Goal: Transaction & Acquisition: Purchase product/service

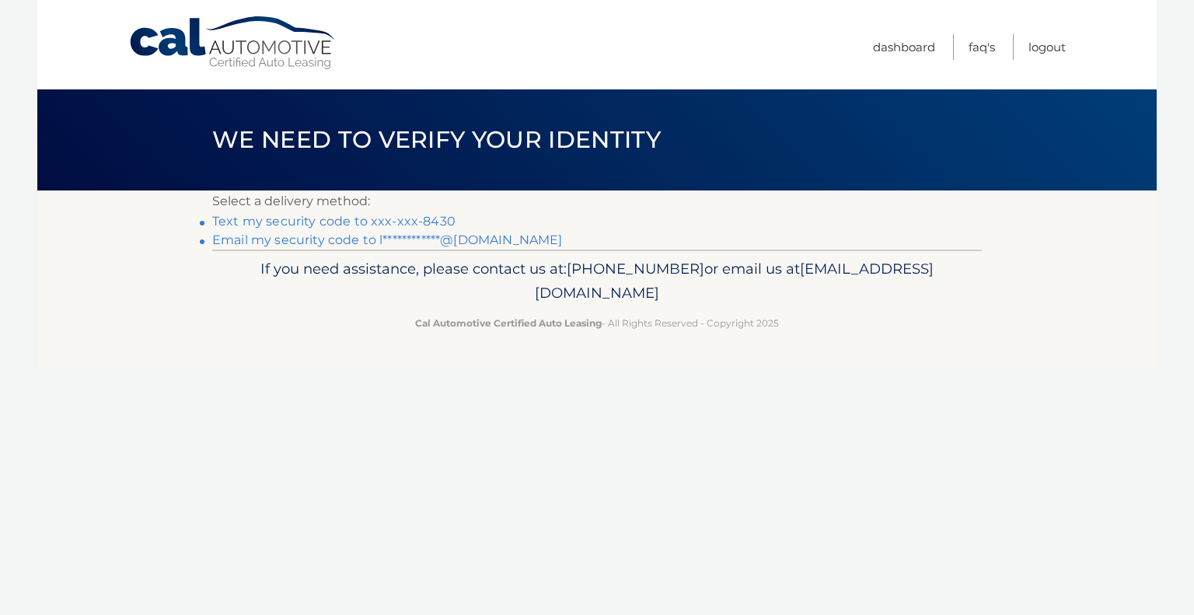
click at [254, 217] on link "Text my security code to xxx-xxx-8430" at bounding box center [333, 221] width 243 height 15
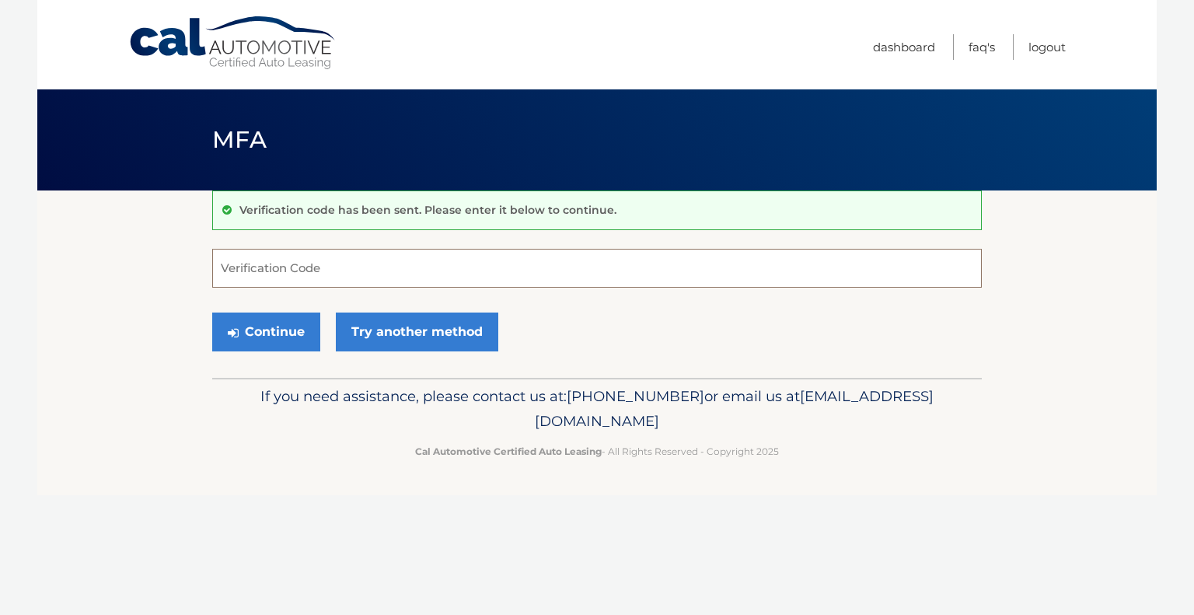
click at [376, 270] on input "Verification Code" at bounding box center [597, 268] width 770 height 39
type input "045463"
click at [271, 331] on button "Continue" at bounding box center [266, 331] width 108 height 39
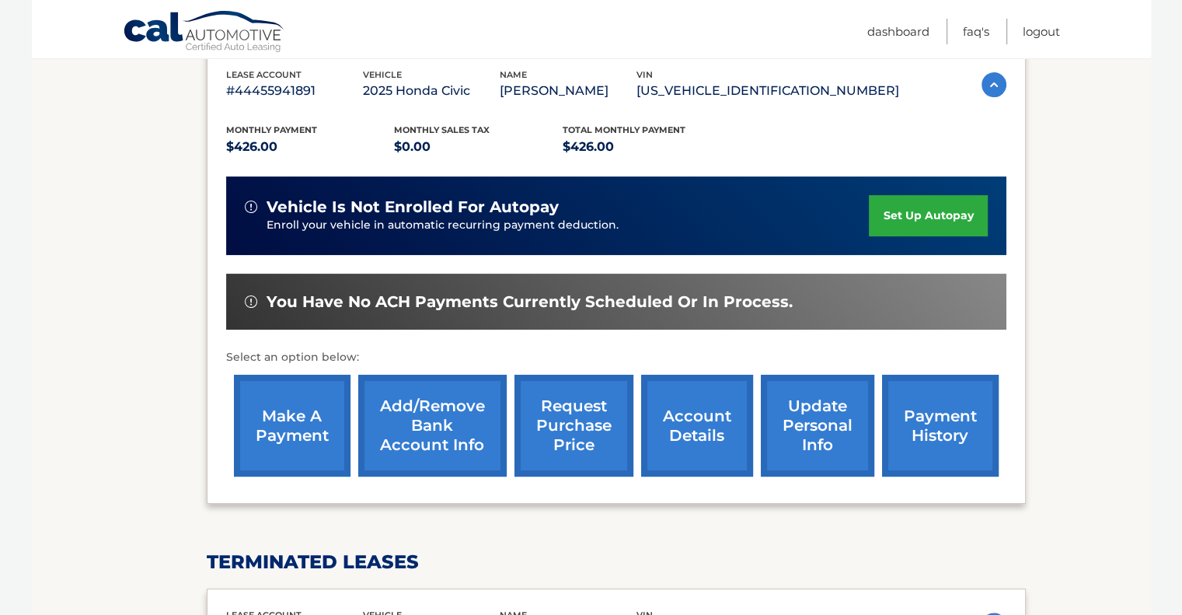
scroll to position [311, 0]
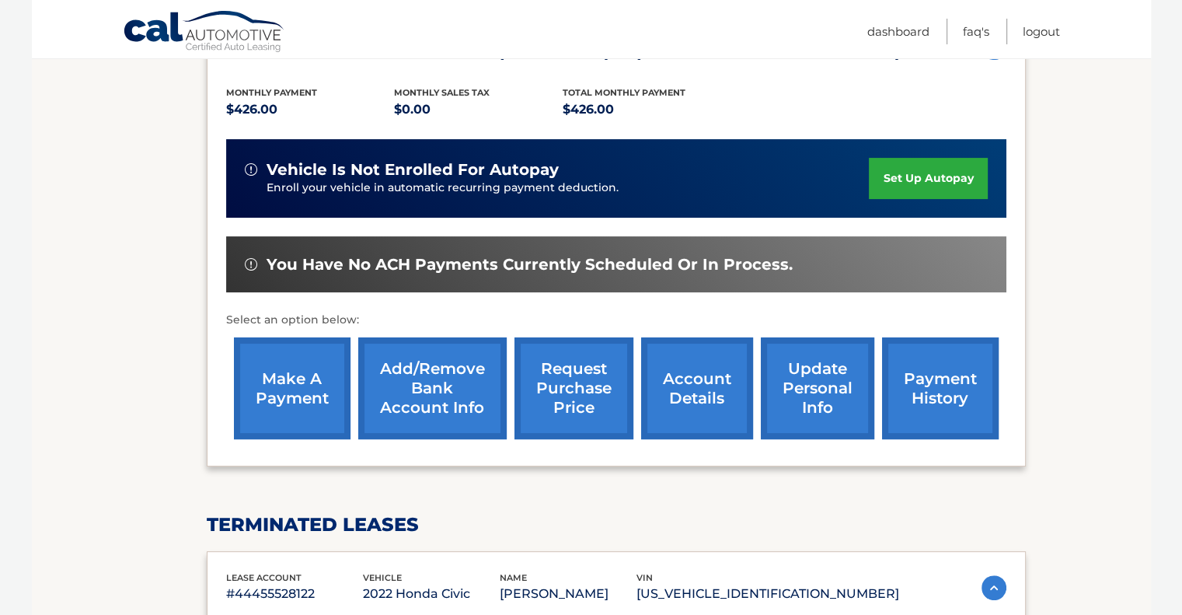
click at [299, 379] on link "make a payment" at bounding box center [292, 388] width 117 height 102
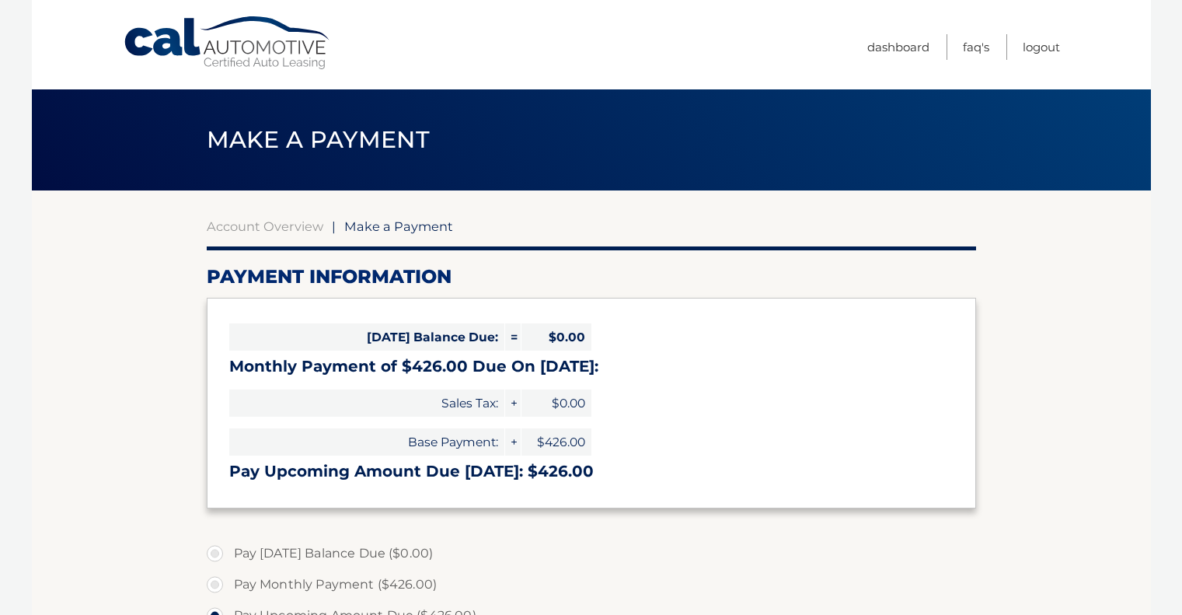
select select "MDIxZWFiMTYtYzk0Ni00ZDM1LThiZDItNTExMzE2NDUwNDM1"
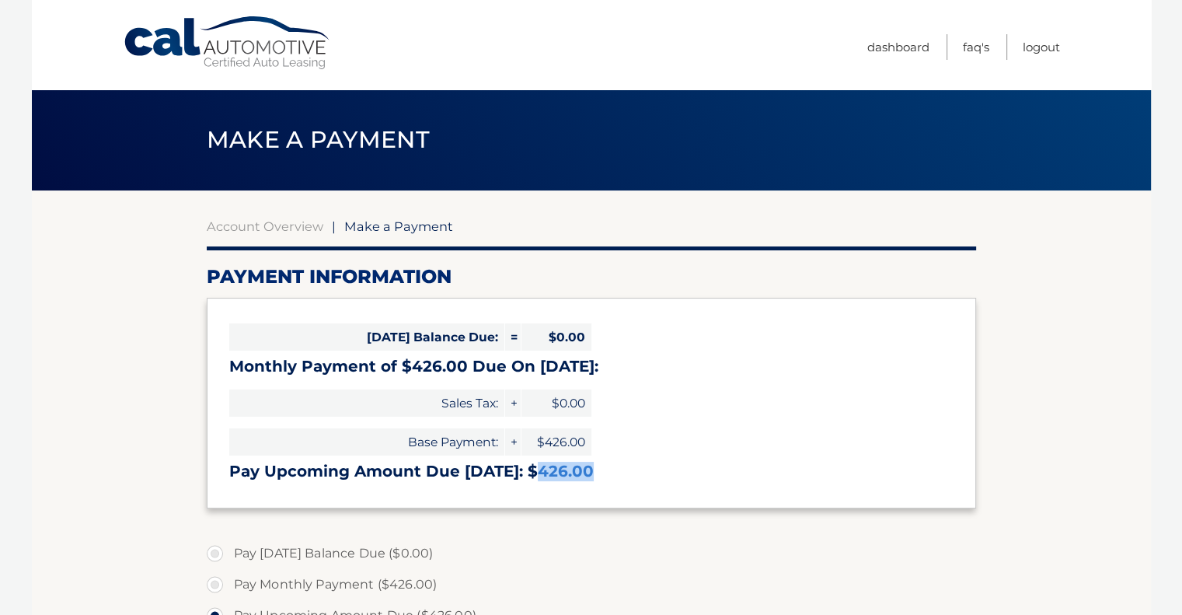
drag, startPoint x: 585, startPoint y: 482, endPoint x: 529, endPoint y: 480, distance: 56.8
click at [529, 480] on div "Today's Balance Due: = $0.00 Monthly Payment of $426.00 Due On Sep 10: Sales Ta…" at bounding box center [592, 403] width 770 height 210
copy h3 "426.00"
click at [805, 445] on div "Today's Balance Due: = $0.00 Monthly Payment of $426.00 Due On Sep 10: Sales Ta…" at bounding box center [592, 403] width 770 height 210
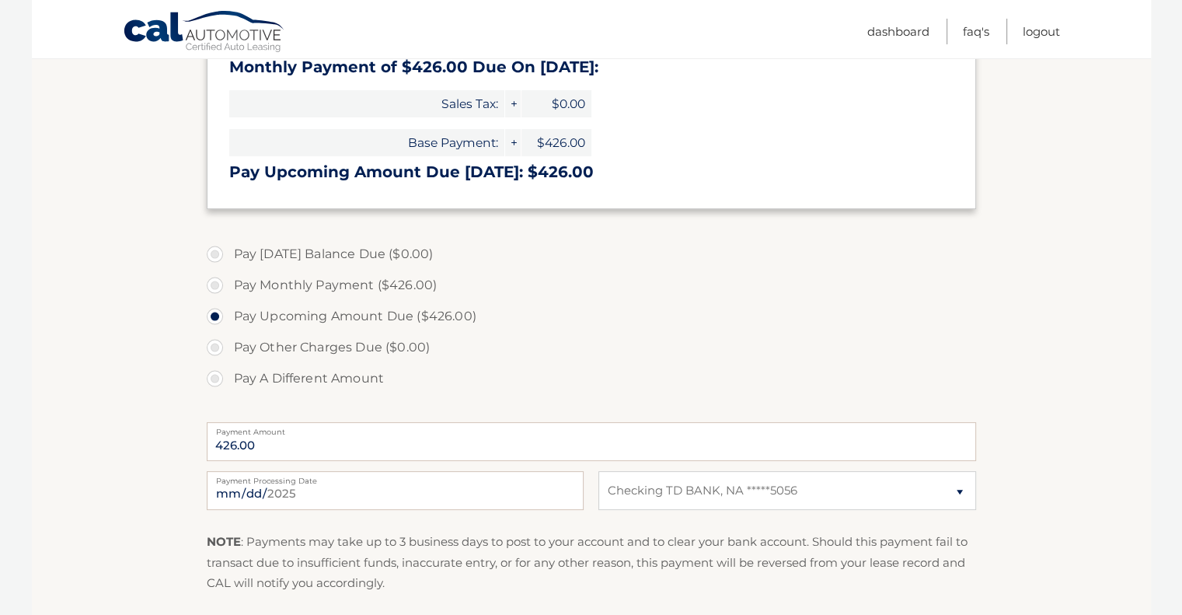
scroll to position [466, 0]
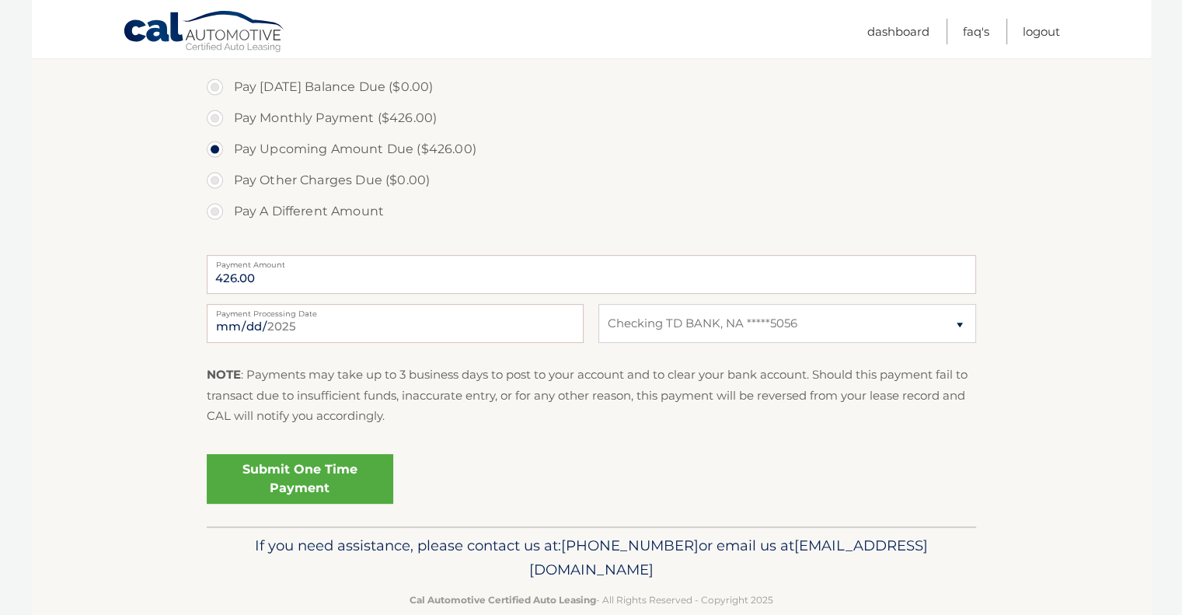
click at [208, 131] on label "Pay Monthly Payment ($426.00)" at bounding box center [592, 118] width 770 height 31
click at [213, 127] on input "Pay Monthly Payment ($426.00)" at bounding box center [221, 115] width 16 height 25
radio input "true"
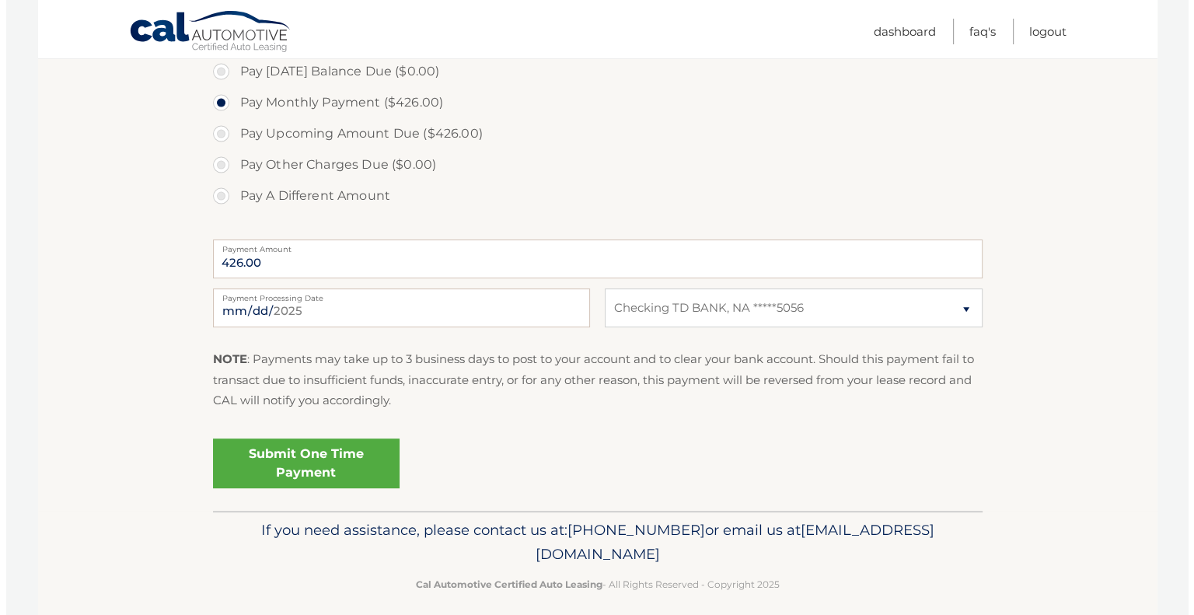
scroll to position [494, 0]
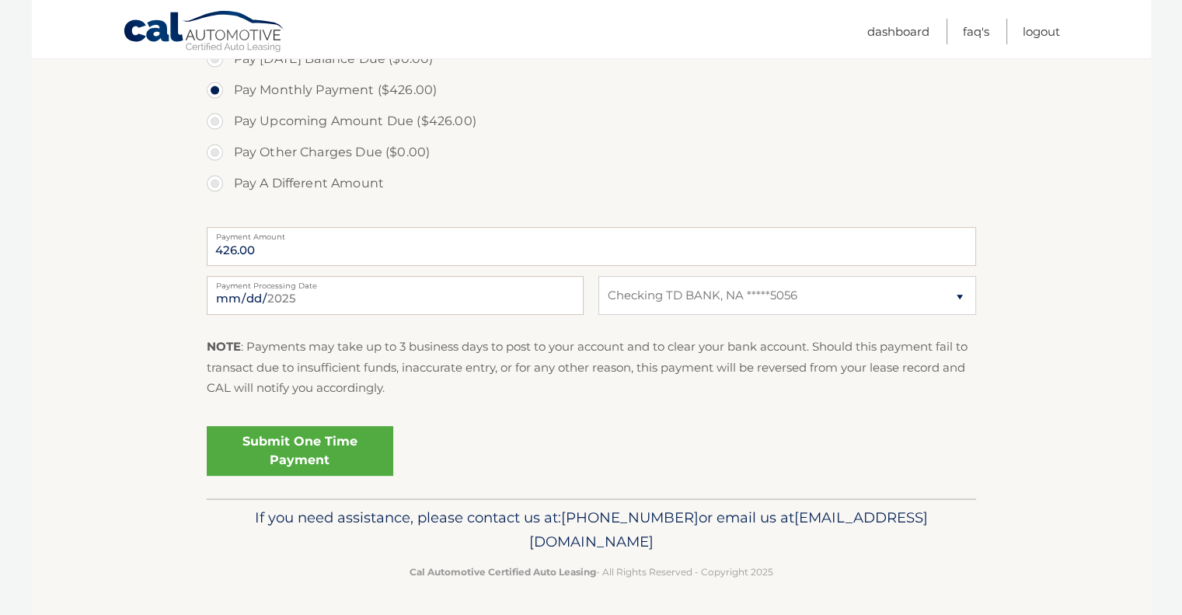
click at [304, 446] on link "Submit One Time Payment" at bounding box center [300, 451] width 187 height 50
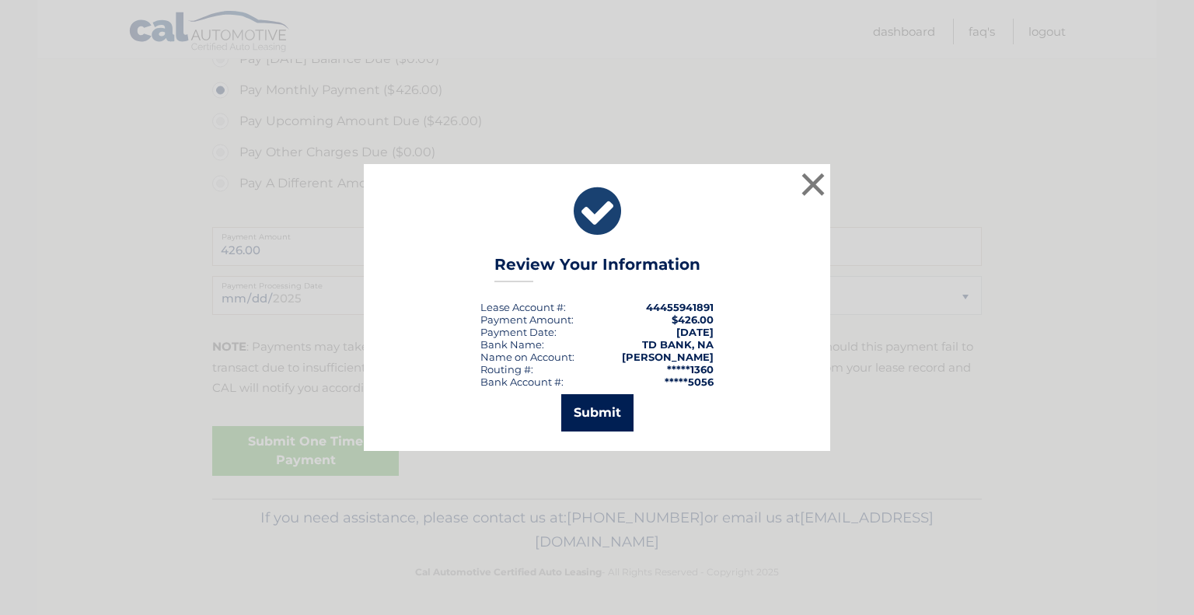
click at [591, 411] on button "Submit" at bounding box center [597, 412] width 72 height 37
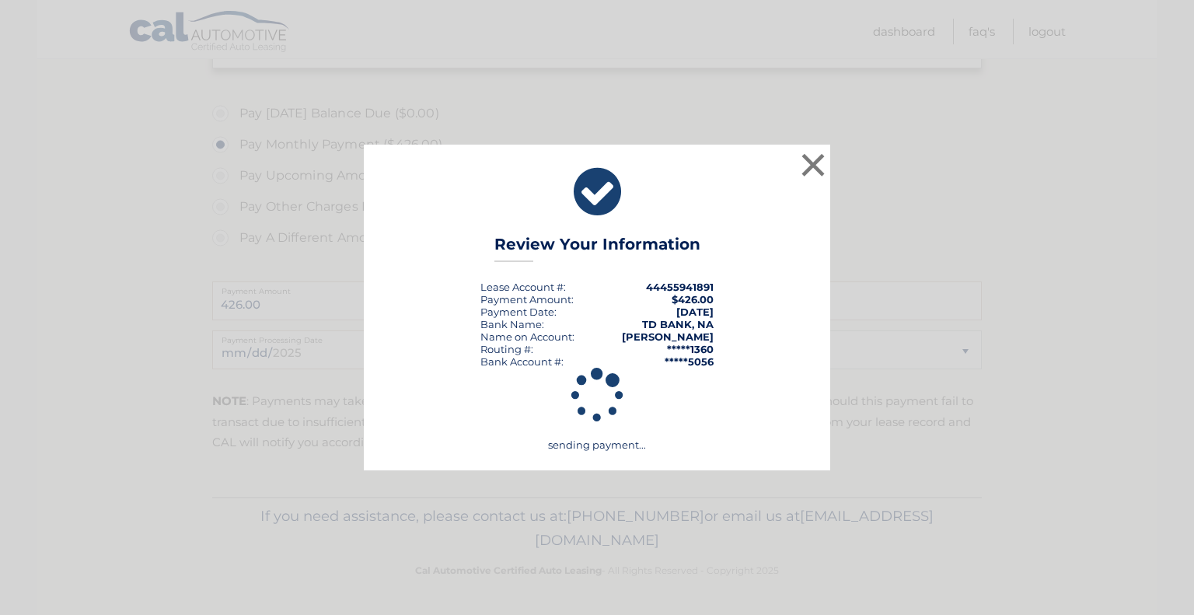
scroll to position [438, 0]
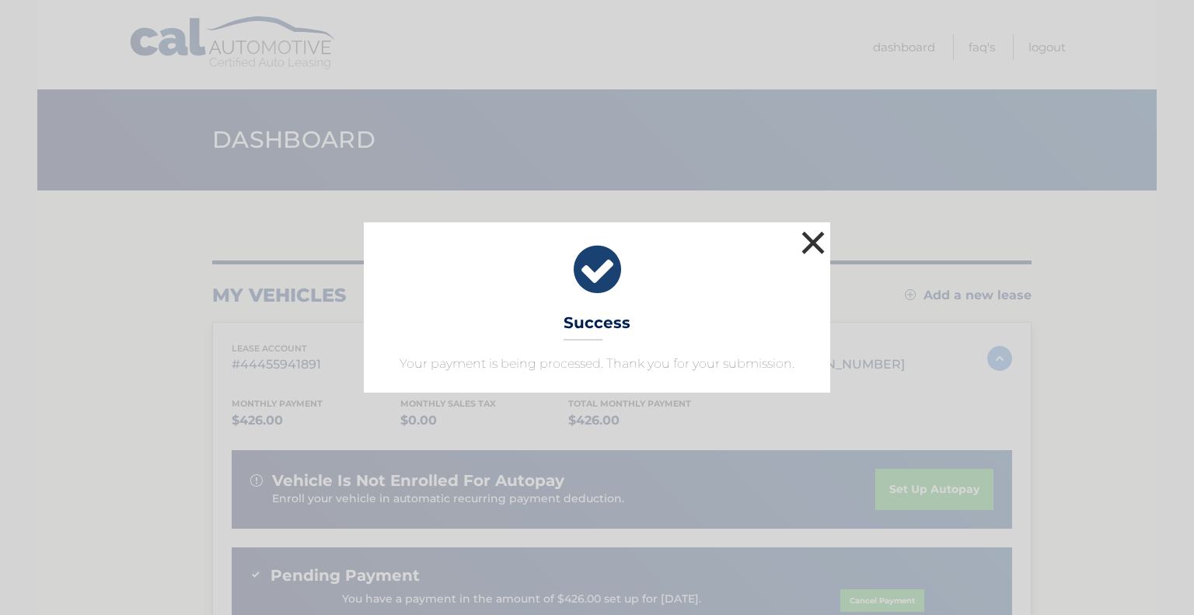
click at [815, 239] on button "×" at bounding box center [813, 242] width 31 height 31
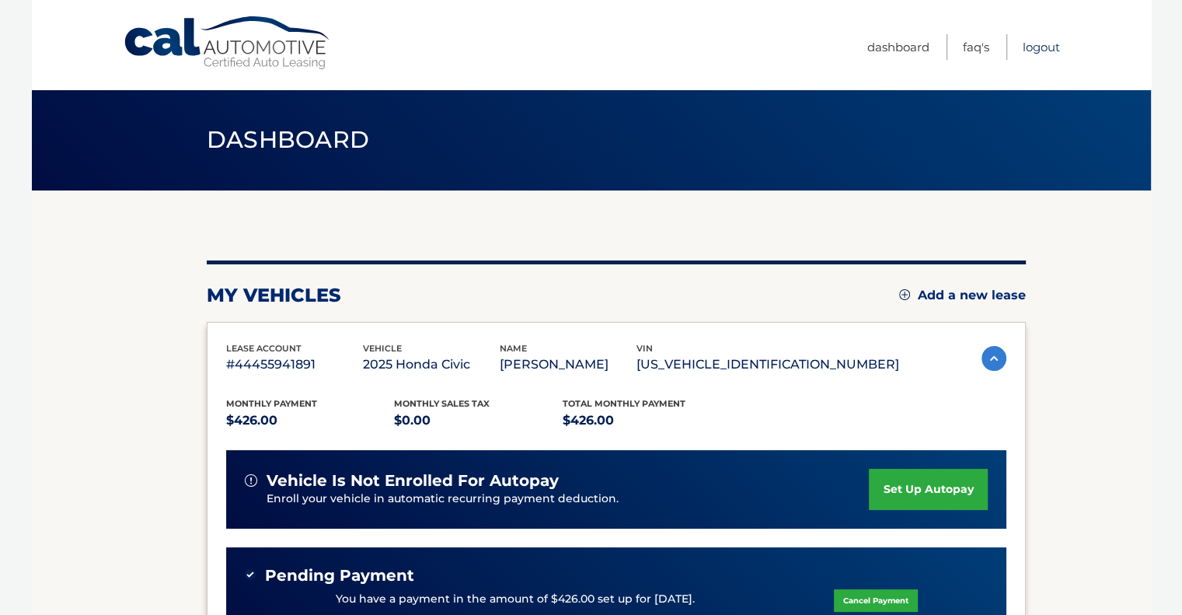
click at [1045, 47] on link "Logout" at bounding box center [1041, 47] width 37 height 26
